Goal: Check status: Check status

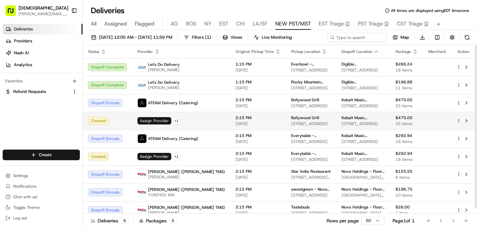
scroll to position [6, 0]
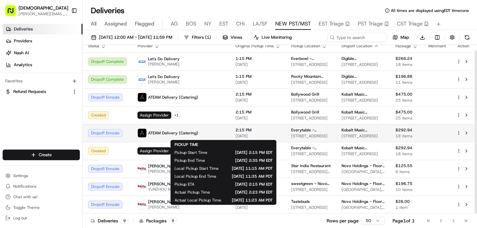
click at [235, 136] on span "[DATE]" at bounding box center [257, 135] width 45 height 5
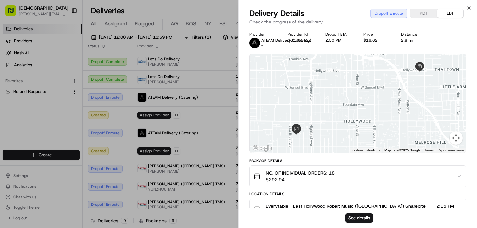
scroll to position [169, 0]
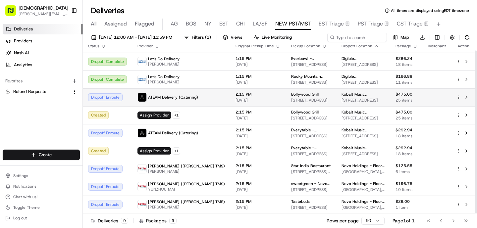
click at [184, 95] on span "ATEAM Delivery (Catering)" at bounding box center [173, 97] width 50 height 5
click at [459, 98] on html "Sharebite o.tucker@sharebite.com Toggle Sidebar Deliveries Providers Nash AI An…" at bounding box center [238, 114] width 477 height 228
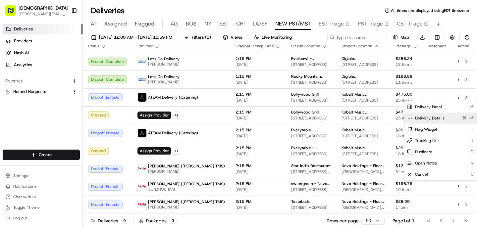
click at [441, 119] on span "Delivery Details" at bounding box center [429, 118] width 29 height 5
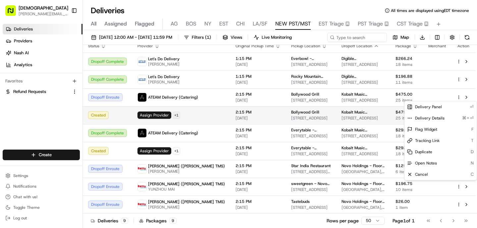
click at [175, 118] on html "Sharebite o.tucker@sharebite.com Toggle Sidebar Deliveries Providers Nash AI An…" at bounding box center [238, 114] width 477 height 228
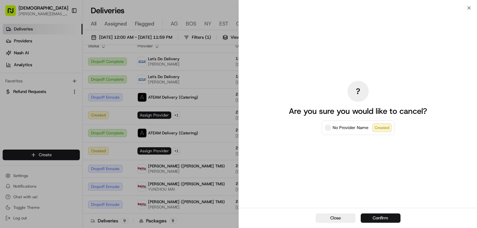
click at [383, 218] on button "Confirm" at bounding box center [381, 218] width 40 height 9
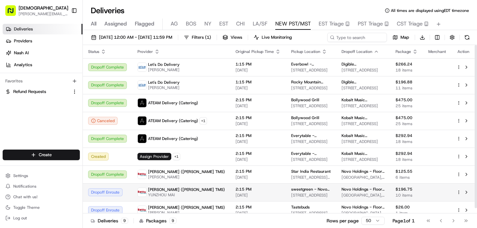
scroll to position [6, 0]
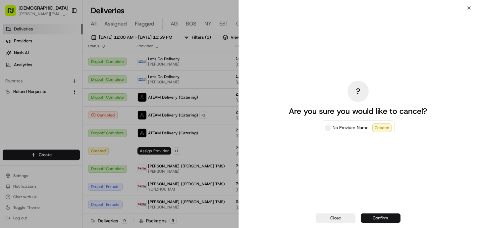
click at [389, 219] on button "Confirm" at bounding box center [381, 218] width 40 height 9
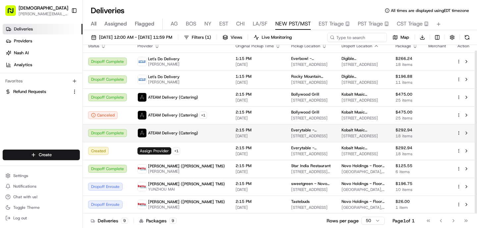
click at [458, 133] on html "Sharebite o.tucker@sharebite.com Toggle Sidebar Deliveries Providers Nash AI An…" at bounding box center [238, 114] width 477 height 228
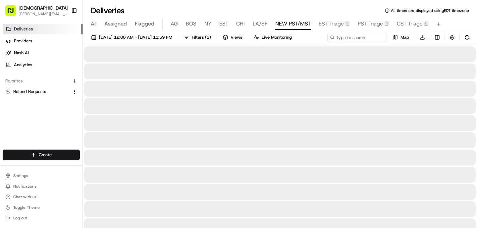
click at [434, 156] on div at bounding box center [279, 158] width 391 height 16
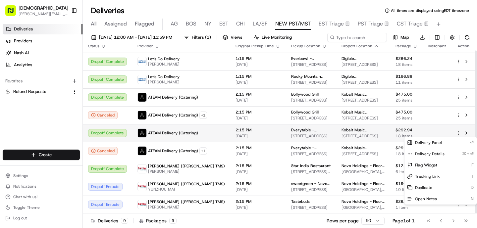
click at [459, 132] on html "Sharebite o.tucker@sharebite.com Toggle Sidebar Deliveries Providers Nash AI An…" at bounding box center [238, 114] width 477 height 228
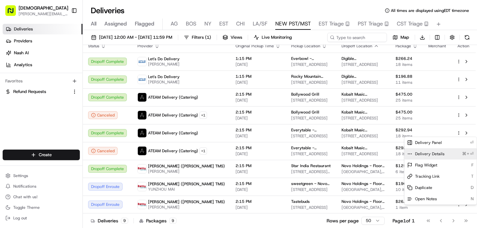
click at [433, 155] on span "Delivery Details" at bounding box center [429, 153] width 29 height 5
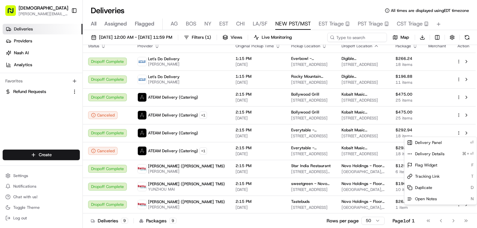
click at [191, 197] on html "Sharebite o.tucker@sharebite.com Toggle Sidebar Deliveries Providers Nash AI An…" at bounding box center [238, 114] width 477 height 228
